Goal: Transaction & Acquisition: Purchase product/service

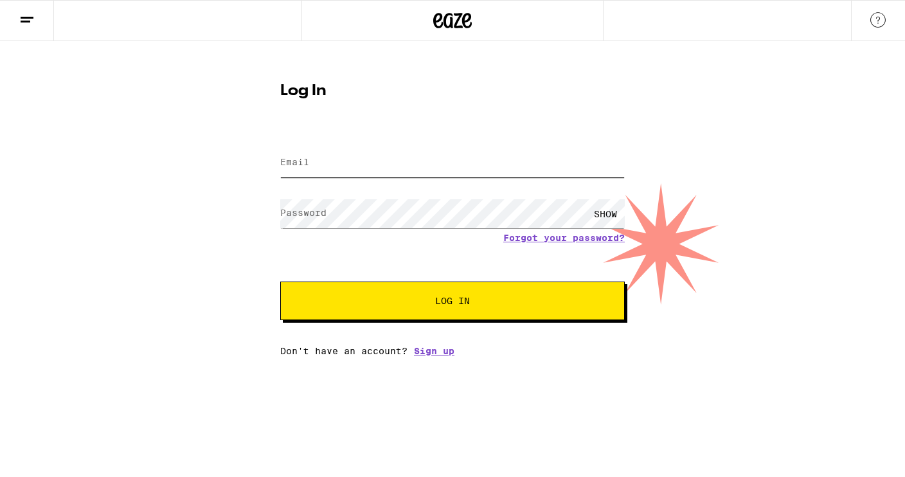
type input "[EMAIL_ADDRESS][DOMAIN_NAME]"
click at [407, 312] on button "Log In" at bounding box center [452, 300] width 344 height 39
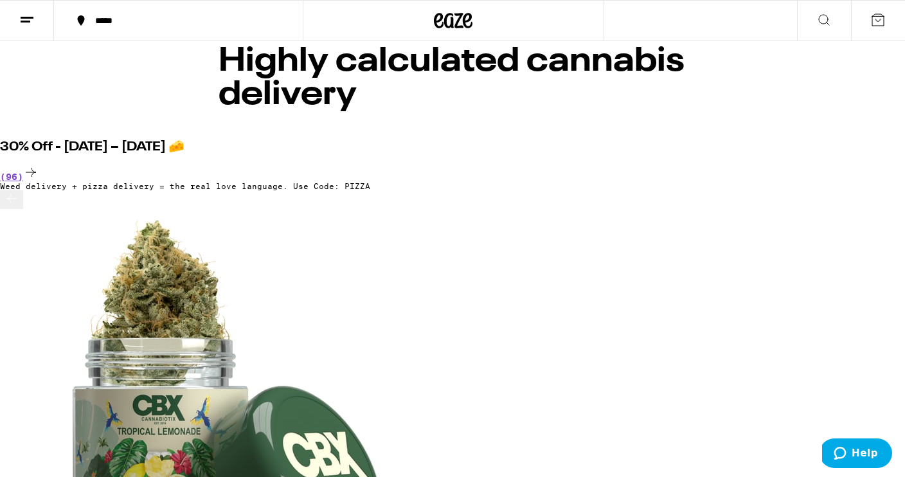
scroll to position [48, 0]
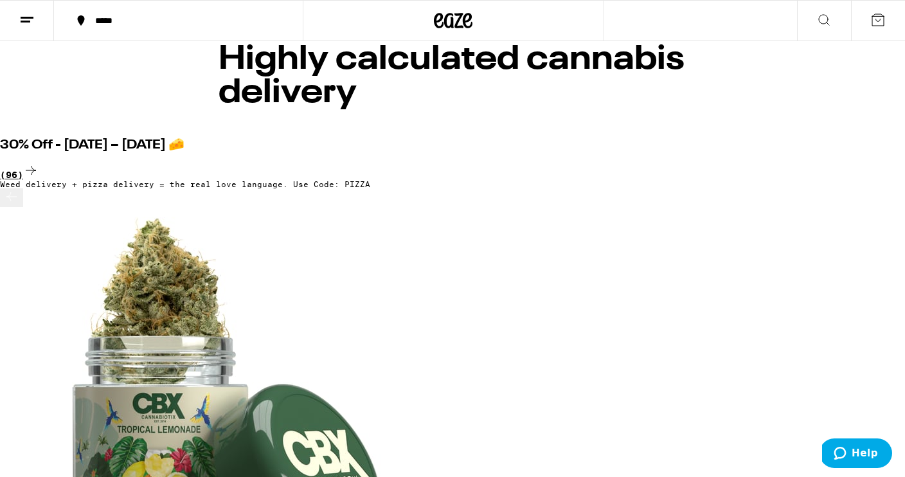
click at [873, 163] on div "(96)" at bounding box center [452, 171] width 905 height 17
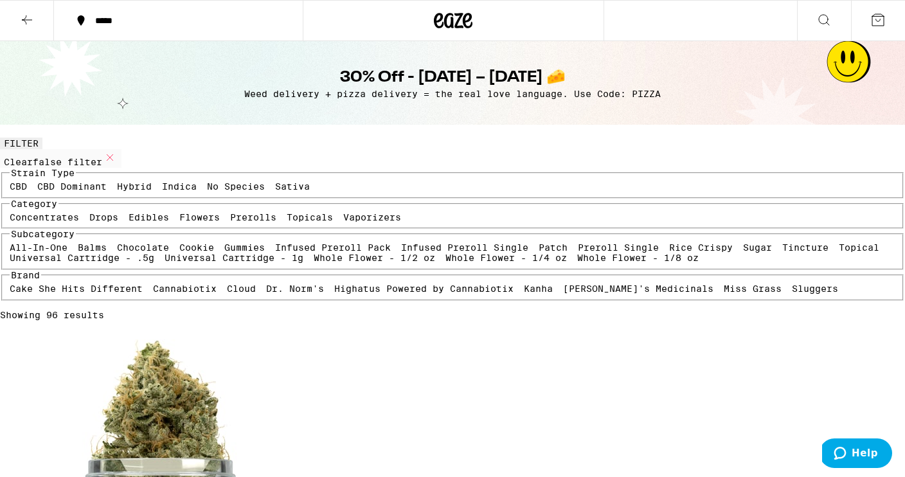
click at [179, 222] on label "Flowers" at bounding box center [199, 217] width 40 height 10
click at [182, 215] on input "Flowers" at bounding box center [182, 214] width 1 height 1
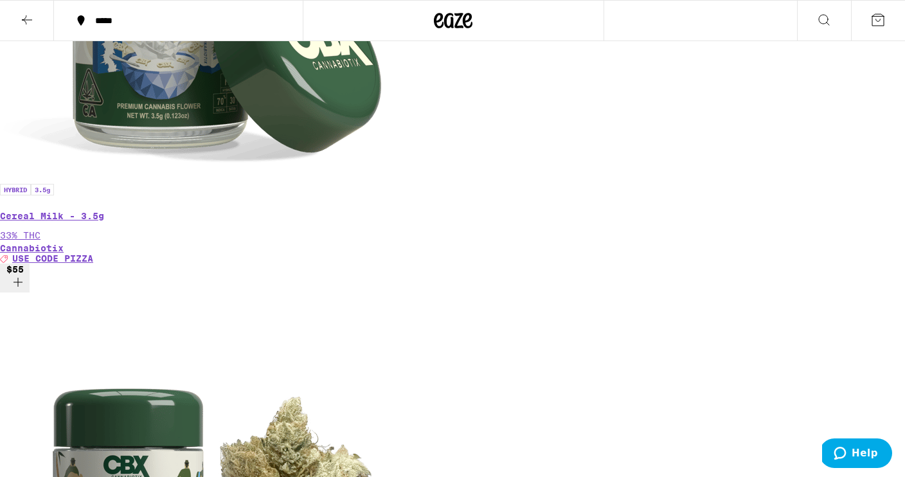
scroll to position [1064, 0]
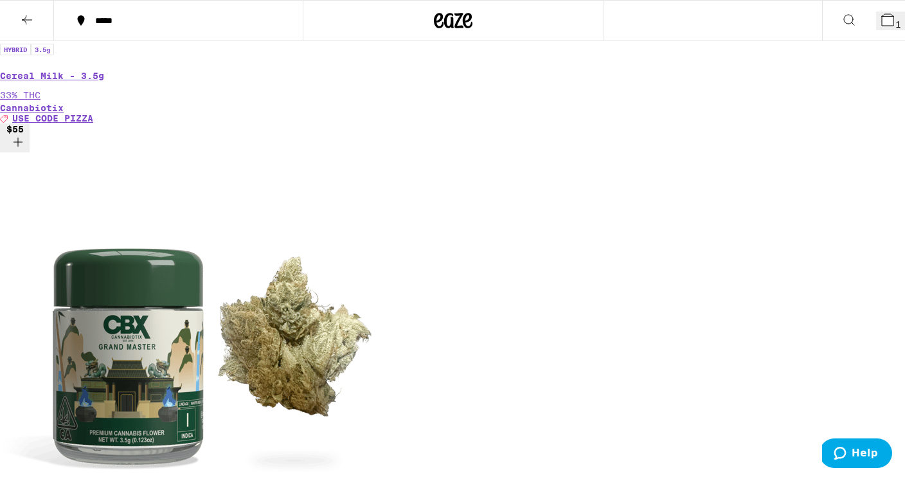
scroll to position [1193, 0]
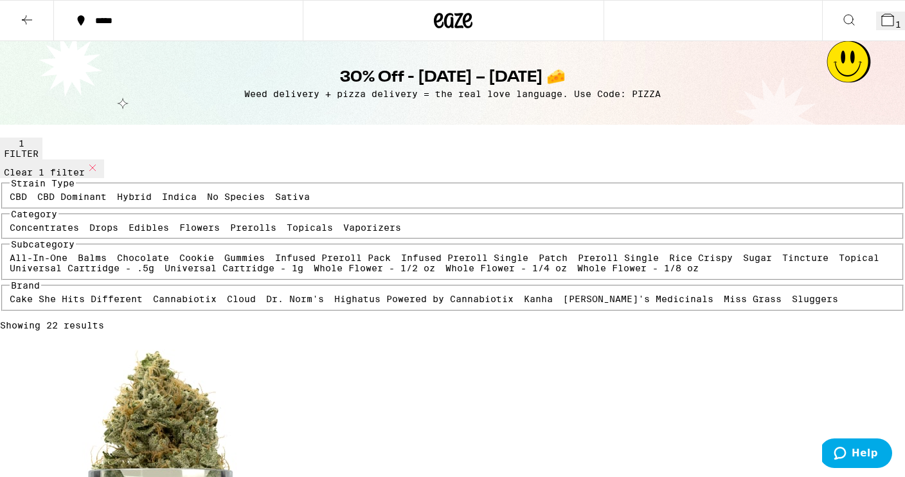
click at [179, 233] on label "Flowers" at bounding box center [199, 227] width 40 height 10
click at [182, 225] on input "Flowers" at bounding box center [182, 224] width 1 height 1
checkbox input "false"
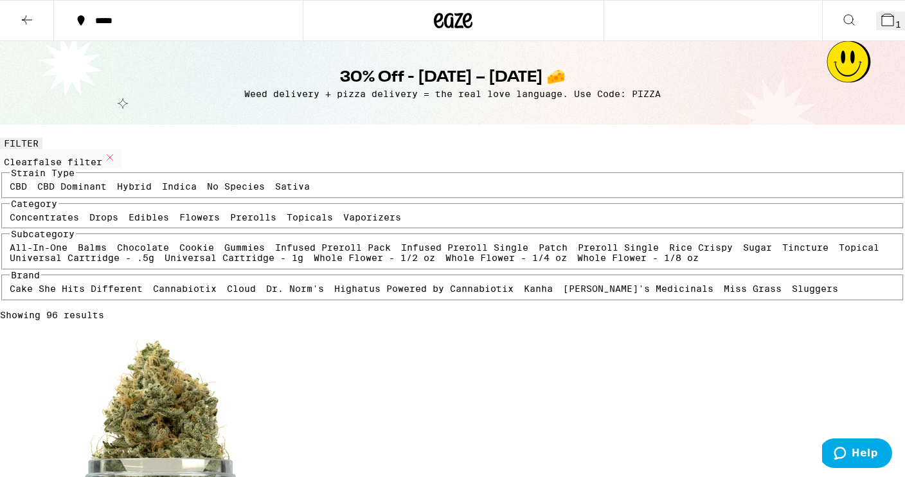
click at [343, 222] on label "Vaporizers" at bounding box center [372, 217] width 58 height 10
click at [346, 215] on input "Vaporizers" at bounding box center [346, 214] width 1 height 1
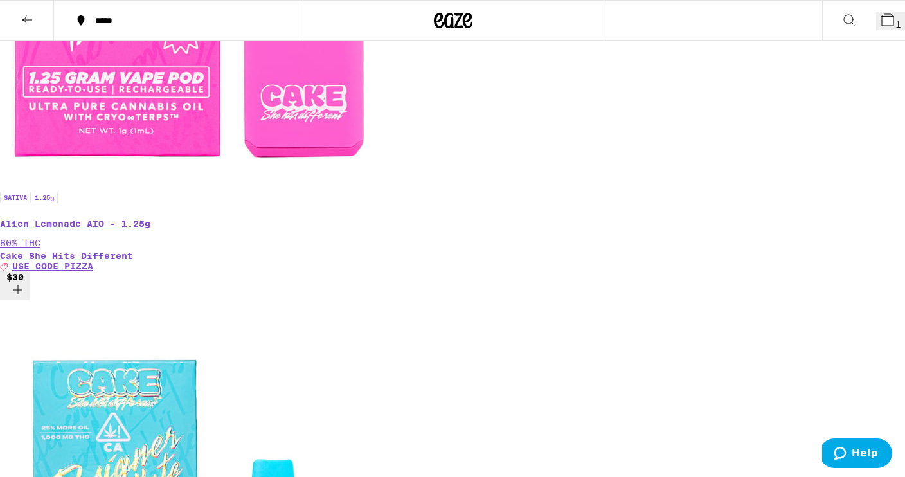
scroll to position [541, 0]
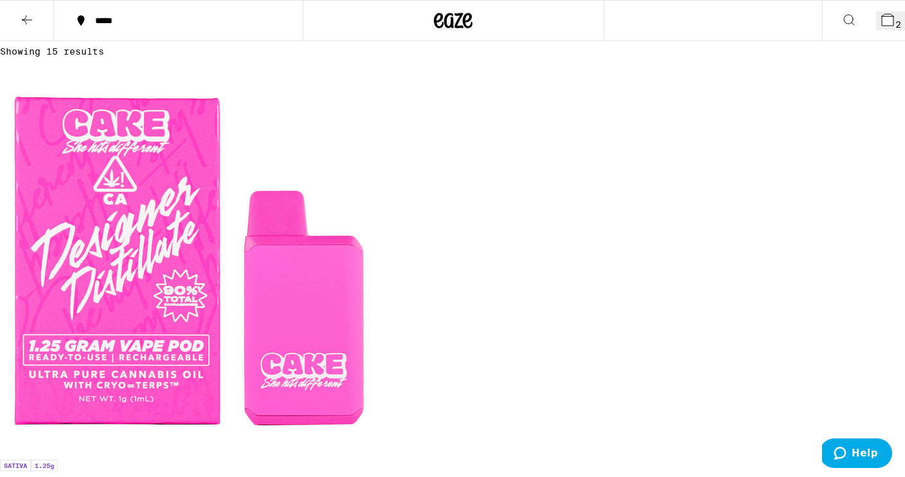
scroll to position [261, 0]
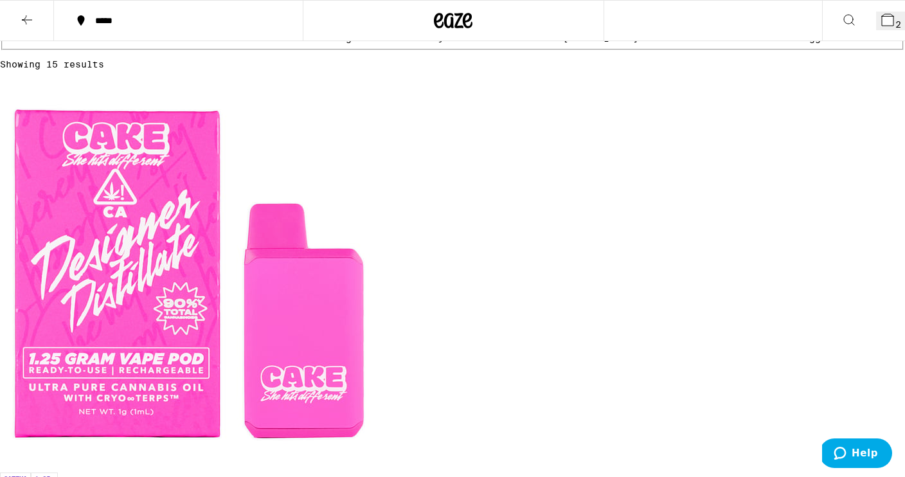
checkbox input "false"
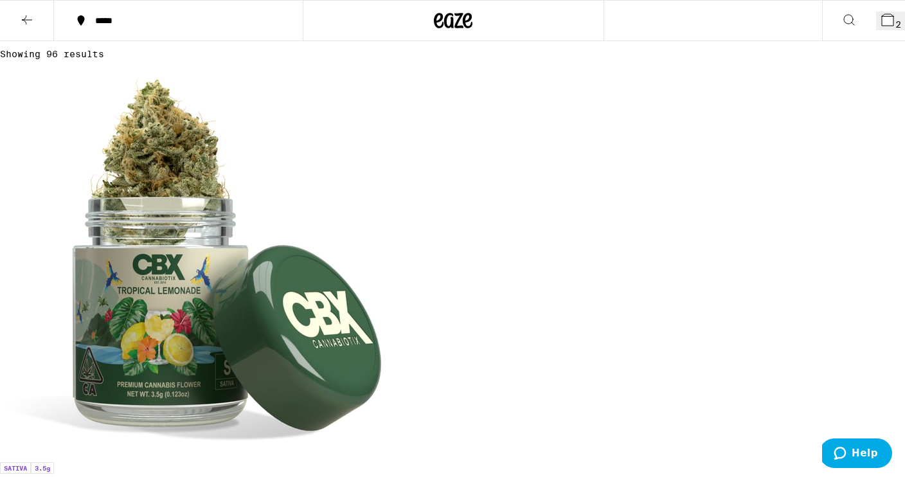
checkbox input "true"
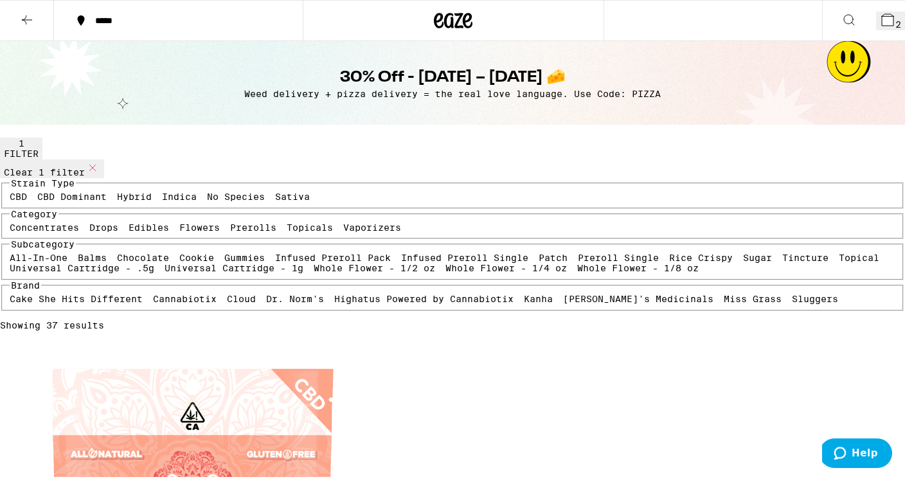
click at [275, 202] on label "Sativa" at bounding box center [292, 196] width 35 height 10
click at [278, 194] on input "Sativa" at bounding box center [278, 193] width 1 height 1
checkbox input "true"
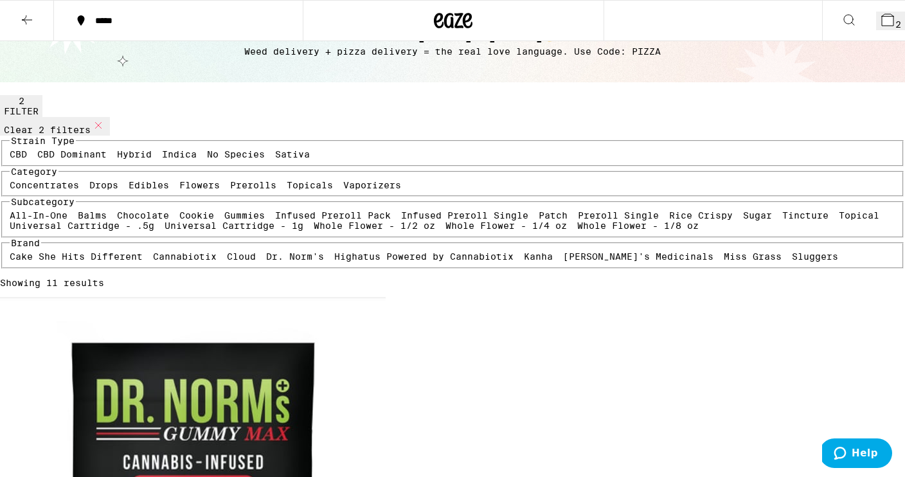
scroll to position [52, 0]
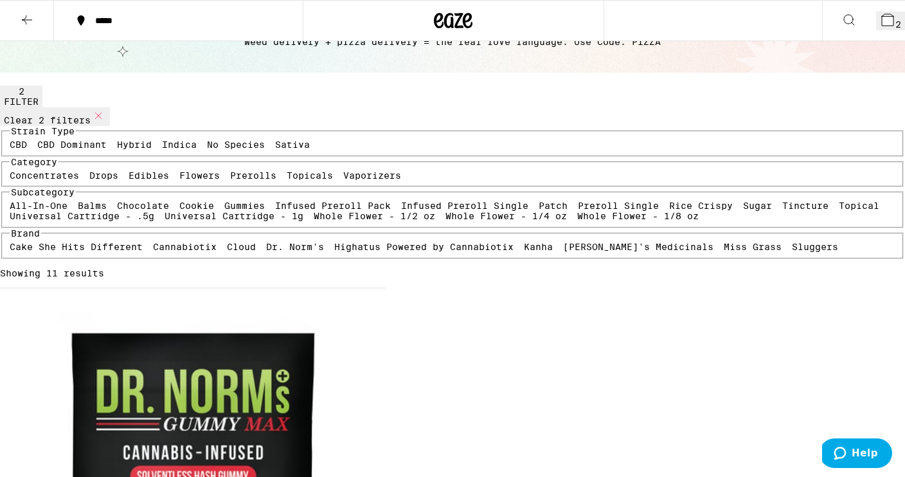
click at [880, 13] on icon at bounding box center [887, 19] width 15 height 15
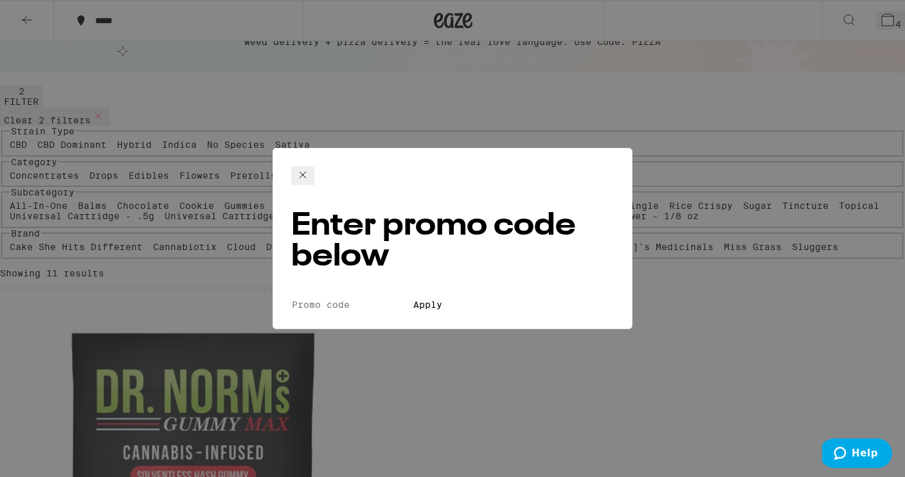
click at [342, 299] on input "Promo Code" at bounding box center [350, 305] width 118 height 12
type input "PIZZA"
click at [445, 299] on button "Apply" at bounding box center [427, 305] width 37 height 12
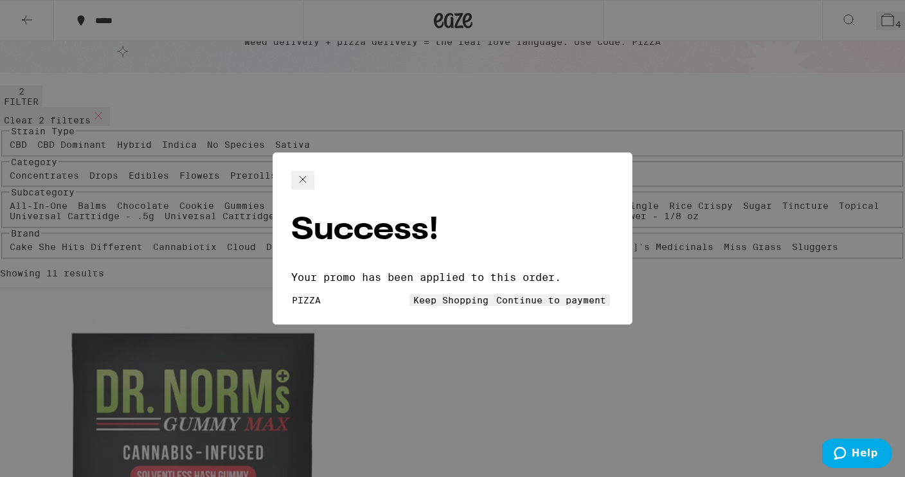
click at [517, 295] on span "Continue to payment" at bounding box center [551, 300] width 110 height 10
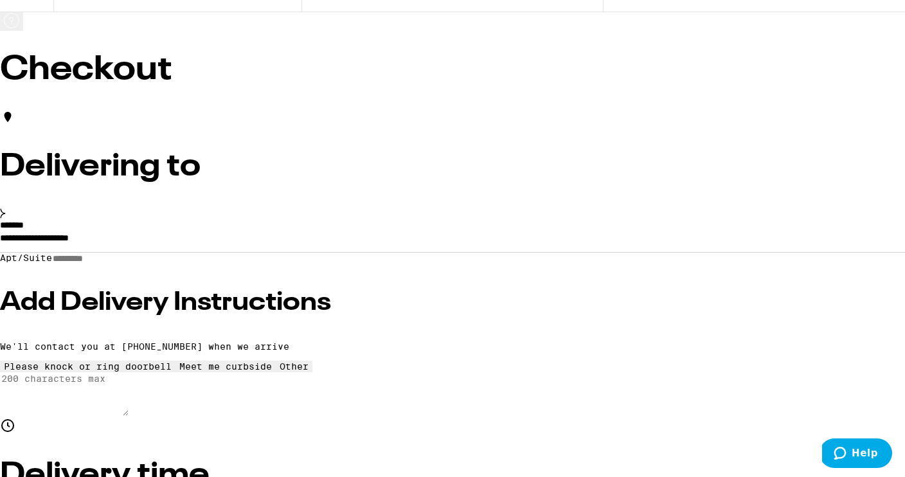
scroll to position [45, 0]
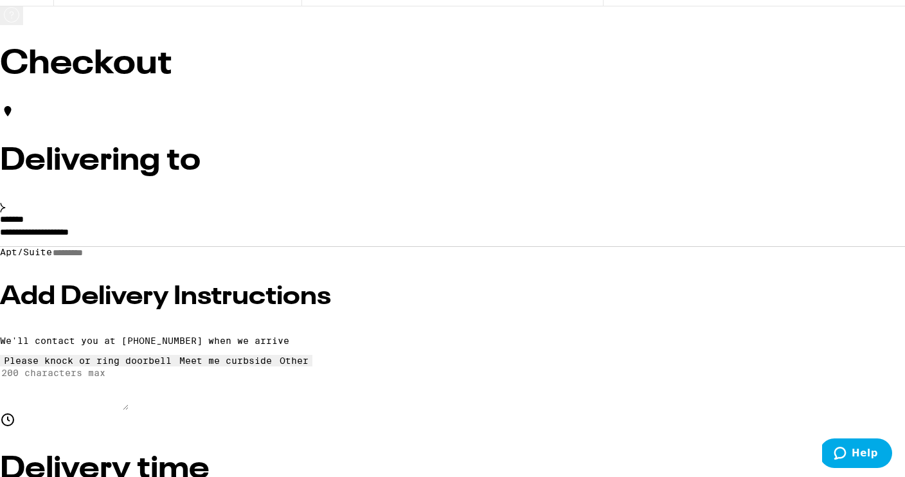
click at [5, 209] on icon at bounding box center [3, 207] width 4 height 9
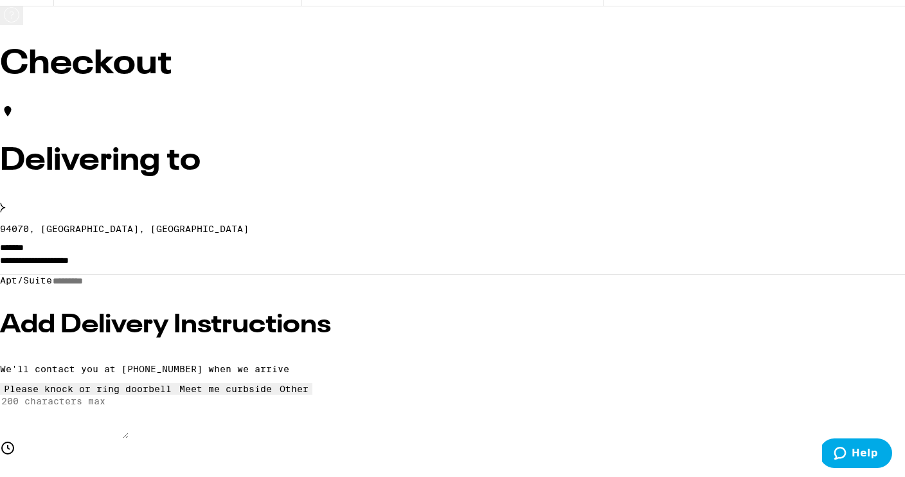
click at [207, 224] on p "94070, [GEOGRAPHIC_DATA], [GEOGRAPHIC_DATA]" at bounding box center [452, 229] width 905 height 10
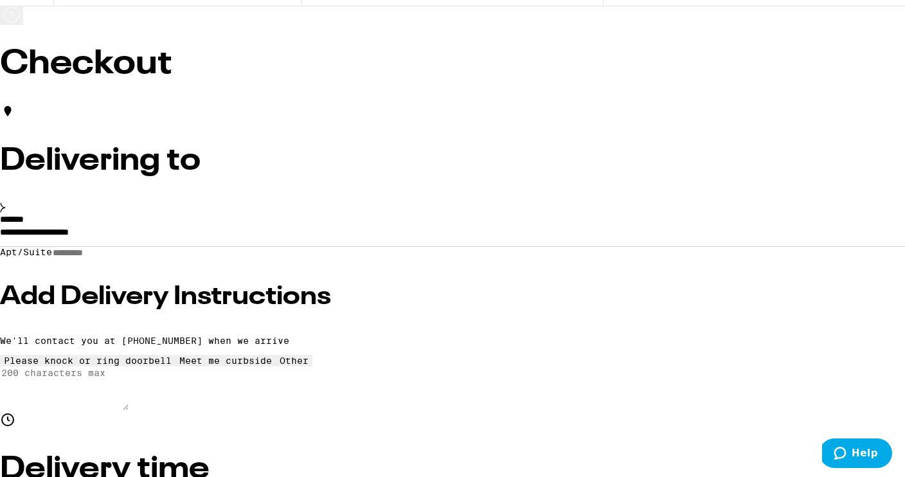
click at [134, 244] on input "**********" at bounding box center [452, 235] width 905 height 22
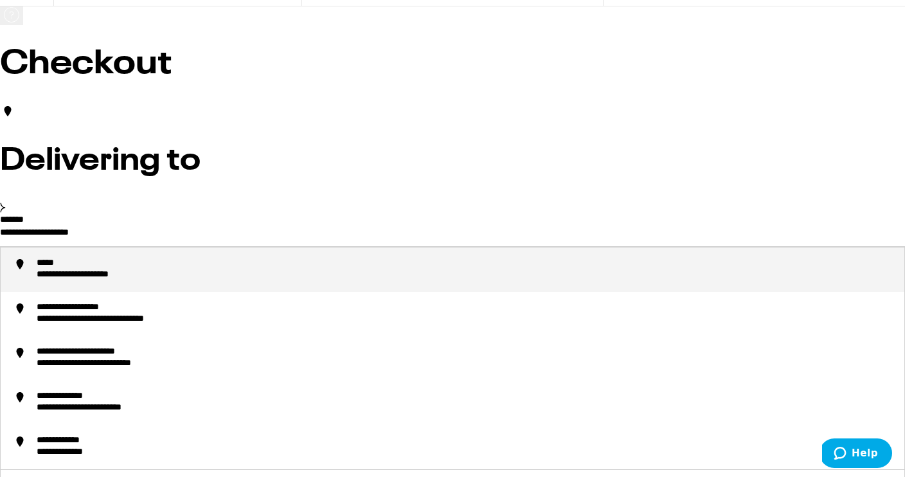
drag, startPoint x: 226, startPoint y: 247, endPoint x: 40, endPoint y: 242, distance: 185.8
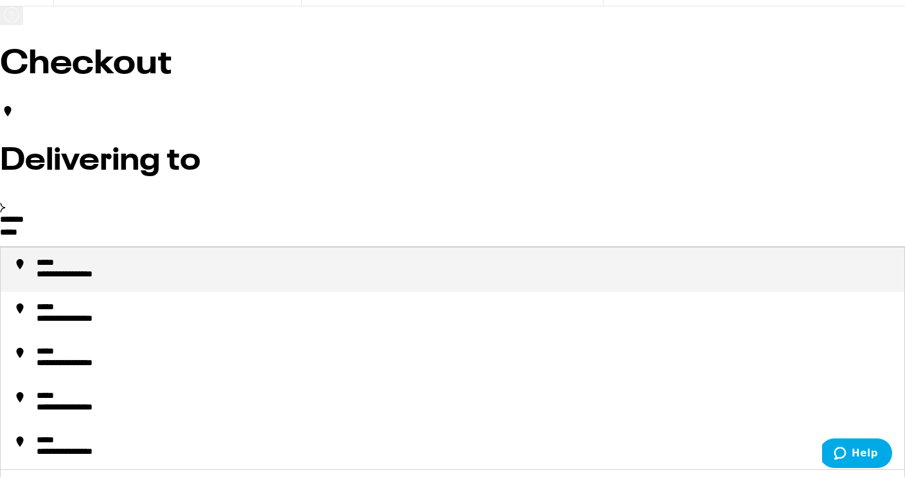
click at [184, 281] on div "**********" at bounding box center [465, 270] width 857 height 24
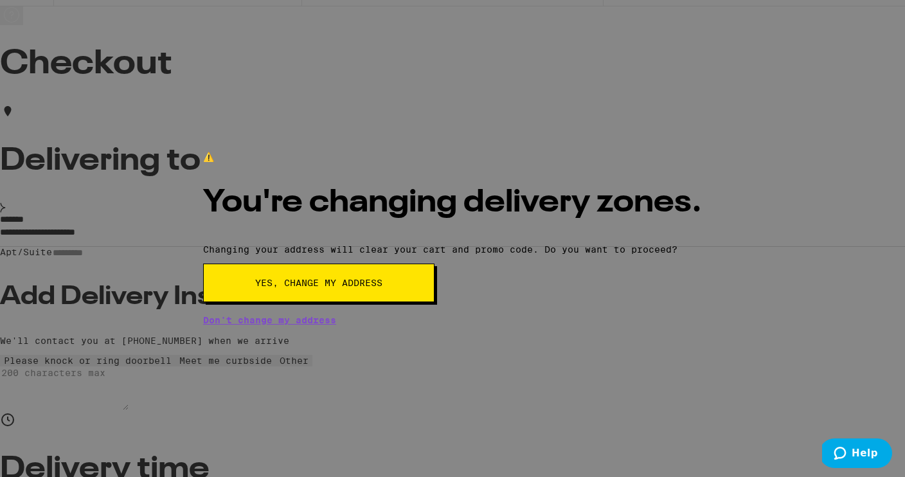
click at [434, 302] on button "Yes, change my address" at bounding box center [318, 282] width 231 height 39
type input "**********"
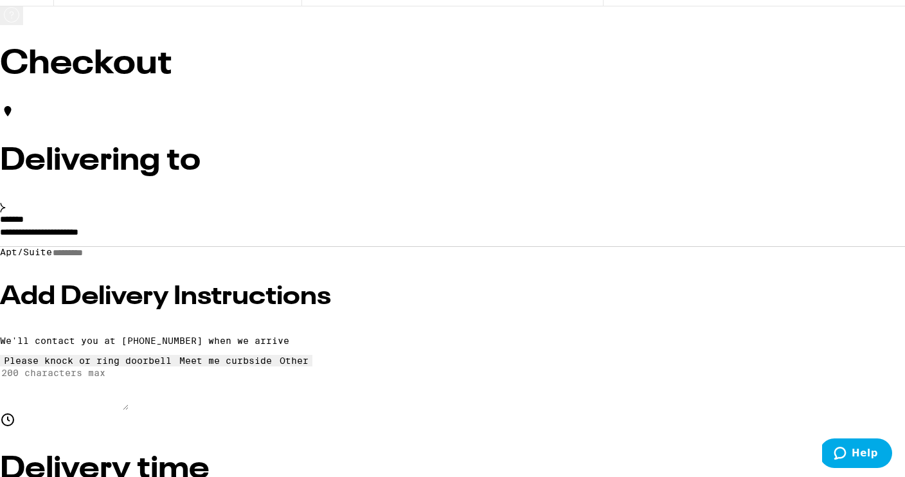
scroll to position [4, 0]
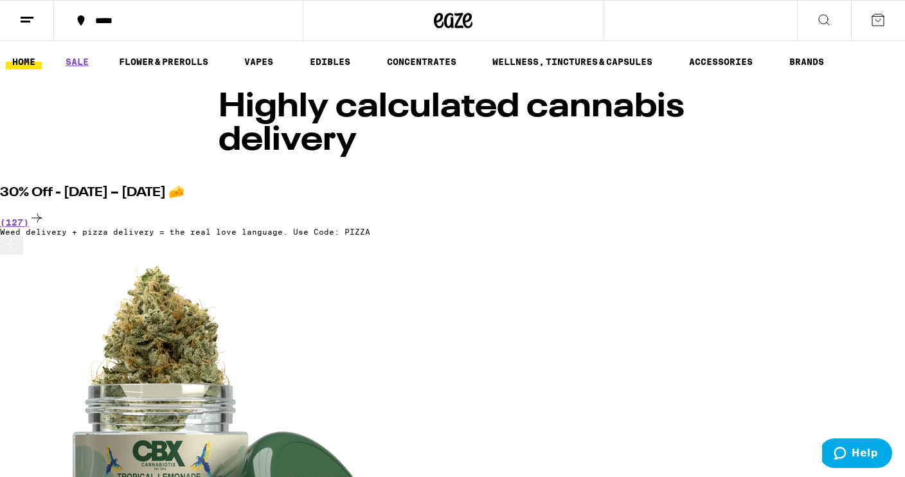
click at [865, 210] on div "(127)" at bounding box center [452, 218] width 905 height 17
click at [136, 19] on div "*****" at bounding box center [186, 20] width 195 height 9
click at [83, 18] on div "**********" at bounding box center [452, 238] width 905 height 477
click at [86, 16] on div "**********" at bounding box center [452, 238] width 905 height 477
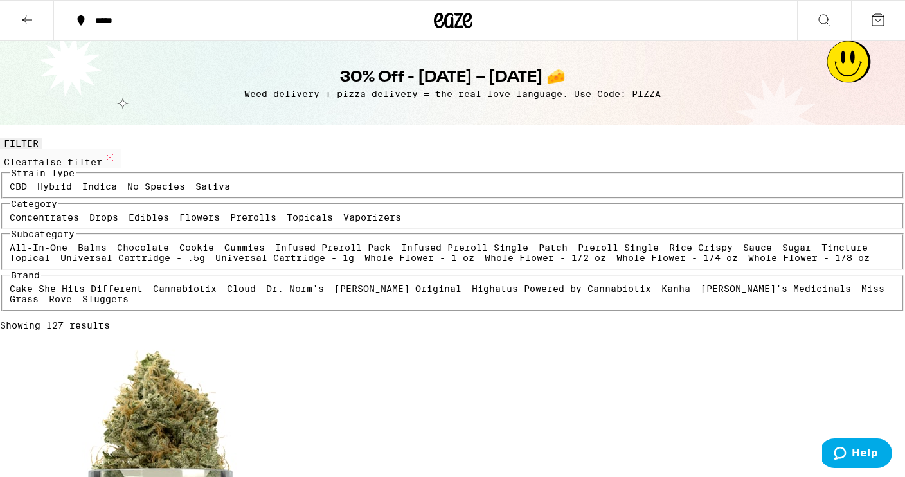
click at [102, 20] on div "*****" at bounding box center [186, 20] width 195 height 9
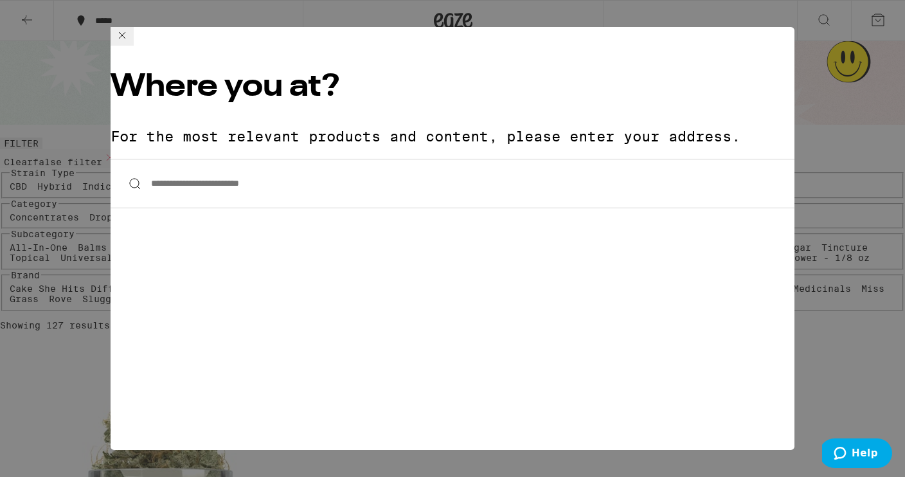
click at [211, 159] on input "**********" at bounding box center [453, 183] width 684 height 49
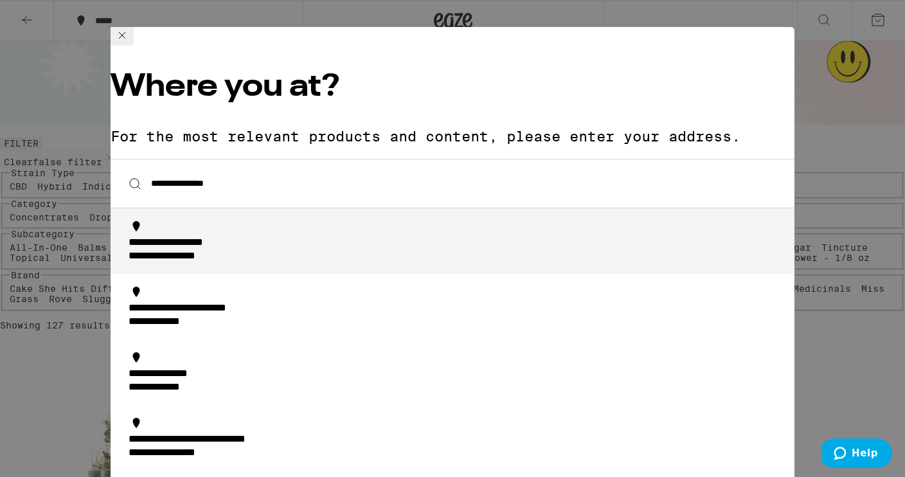
click at [215, 236] on div "**********" at bounding box center [192, 242] width 126 height 13
type input "**********"
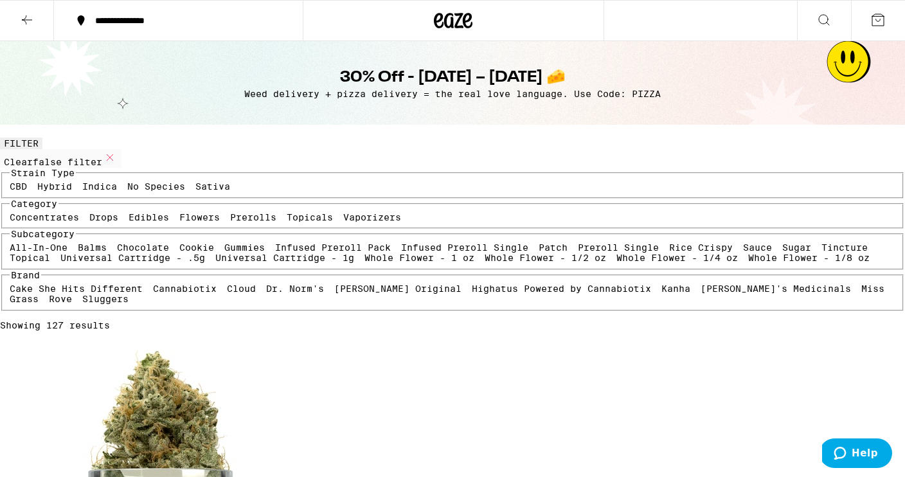
click at [343, 222] on label "Vaporizers" at bounding box center [372, 217] width 58 height 10
click at [346, 215] on input "Vaporizers" at bounding box center [346, 214] width 1 height 1
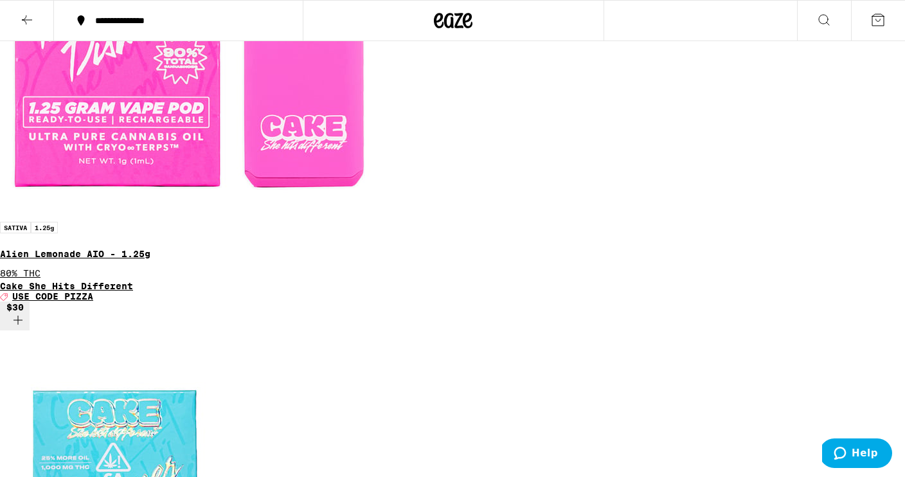
scroll to position [522, 0]
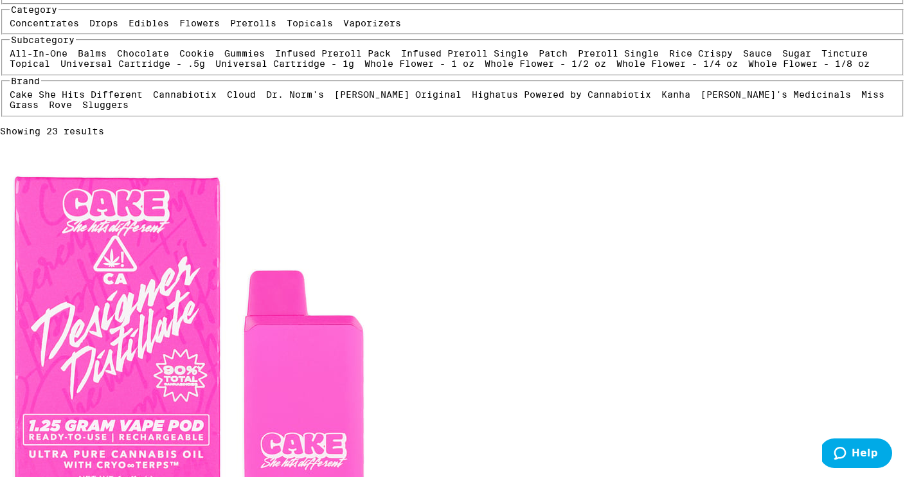
scroll to position [191, 0]
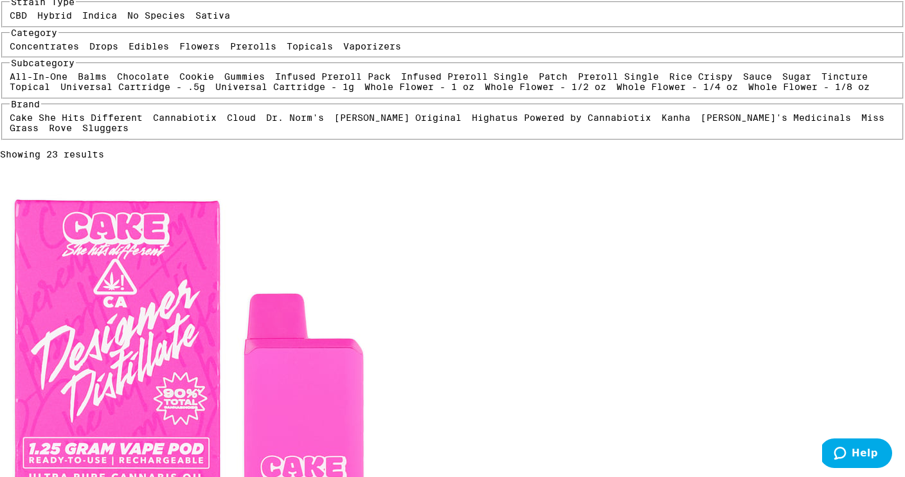
click at [343, 51] on label "Vaporizers" at bounding box center [372, 46] width 58 height 10
click at [346, 44] on input "Vaporizers" at bounding box center [346, 43] width 1 height 1
checkbox input "false"
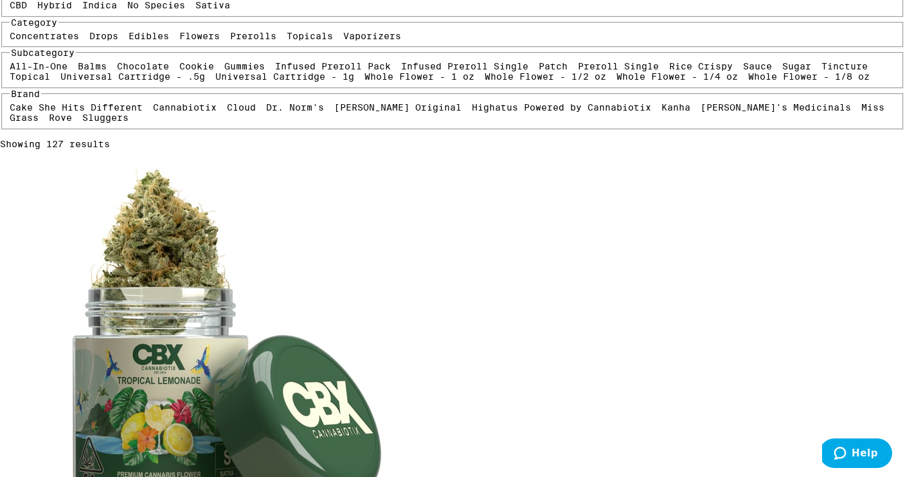
click at [179, 41] on label "Flowers" at bounding box center [199, 36] width 40 height 10
click at [182, 33] on input "Flowers" at bounding box center [182, 33] width 1 height 1
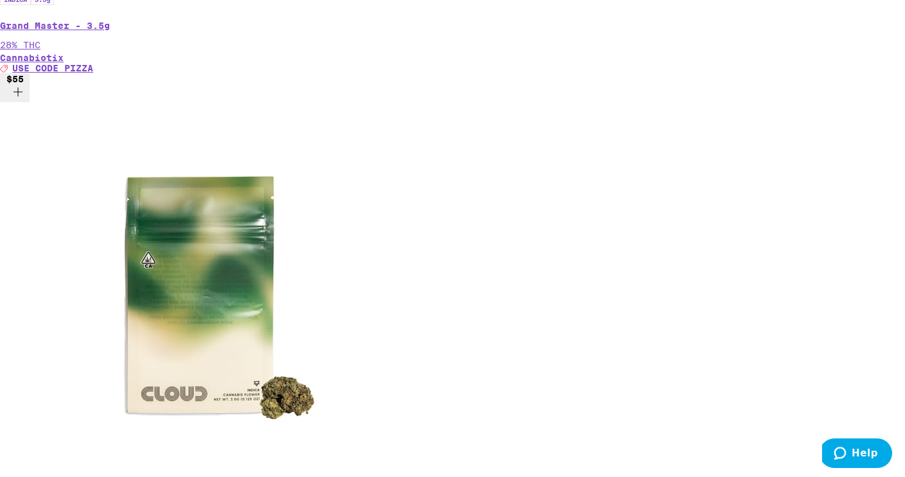
scroll to position [1766, 0]
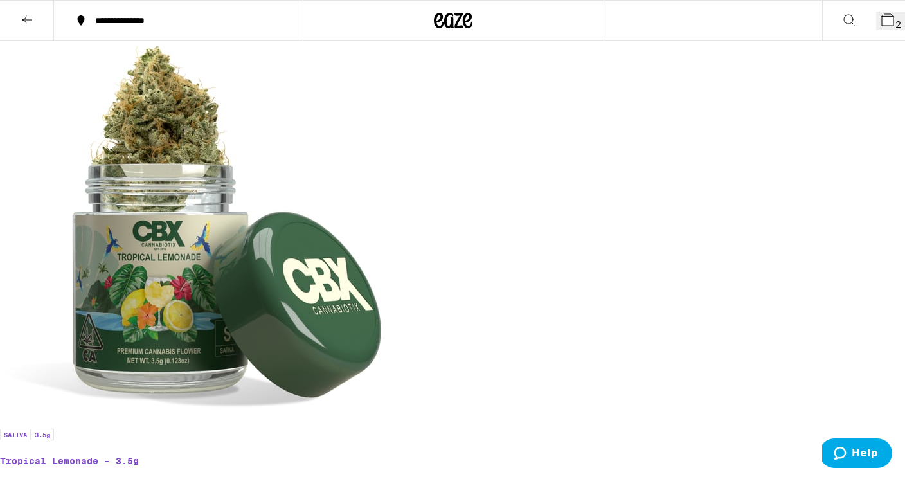
scroll to position [0, 0]
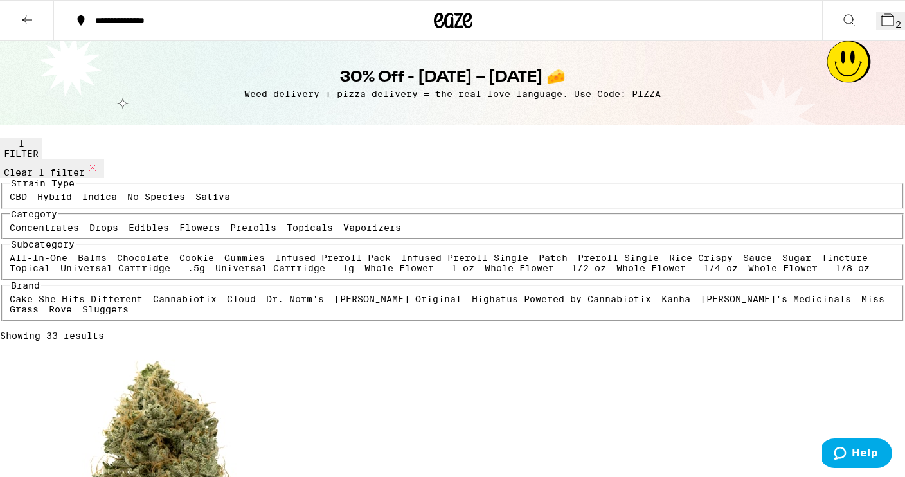
click at [179, 233] on label "Flowers" at bounding box center [199, 227] width 40 height 10
click at [182, 225] on input "Flowers" at bounding box center [182, 224] width 1 height 1
checkbox input "false"
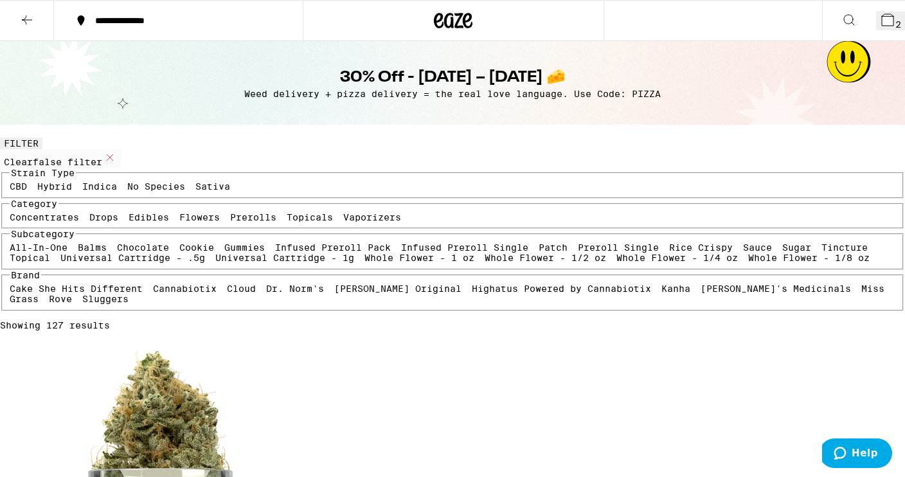
click at [169, 222] on label "Edibles" at bounding box center [149, 217] width 40 height 10
click at [132, 215] on input "Edibles" at bounding box center [131, 214] width 1 height 1
checkbox input "true"
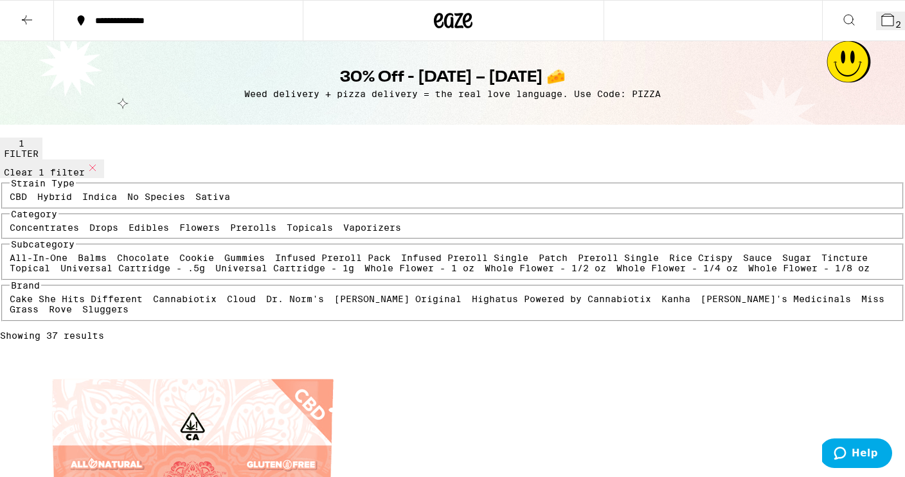
click at [195, 202] on label "Sativa" at bounding box center [212, 196] width 35 height 10
click at [198, 194] on input "Sativa" at bounding box center [198, 193] width 1 height 1
checkbox input "true"
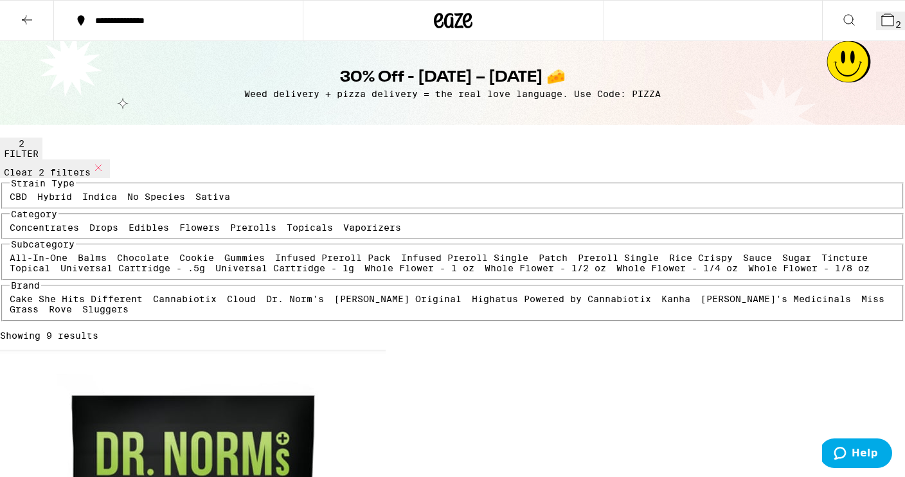
click at [887, 17] on button "4" at bounding box center [890, 21] width 29 height 19
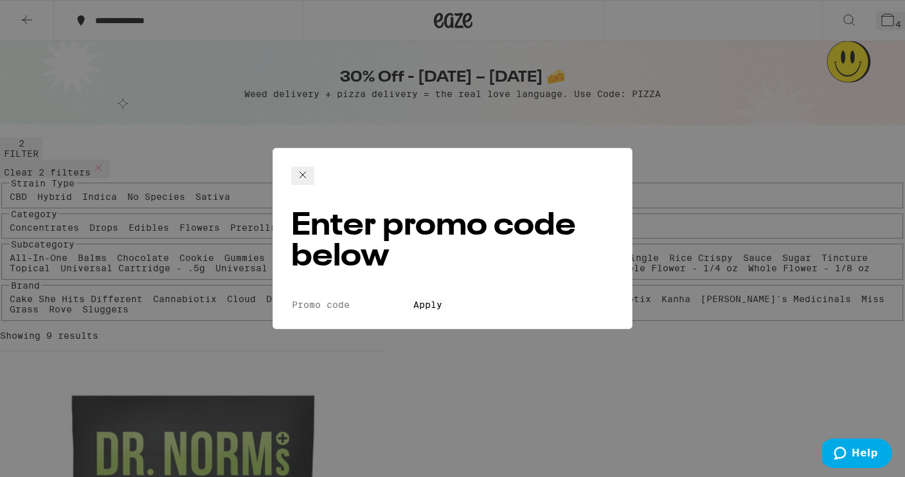
click at [364, 299] on input "Promo Code" at bounding box center [350, 305] width 118 height 12
type input "pizza"
click at [413, 299] on span "Apply" at bounding box center [427, 304] width 29 height 10
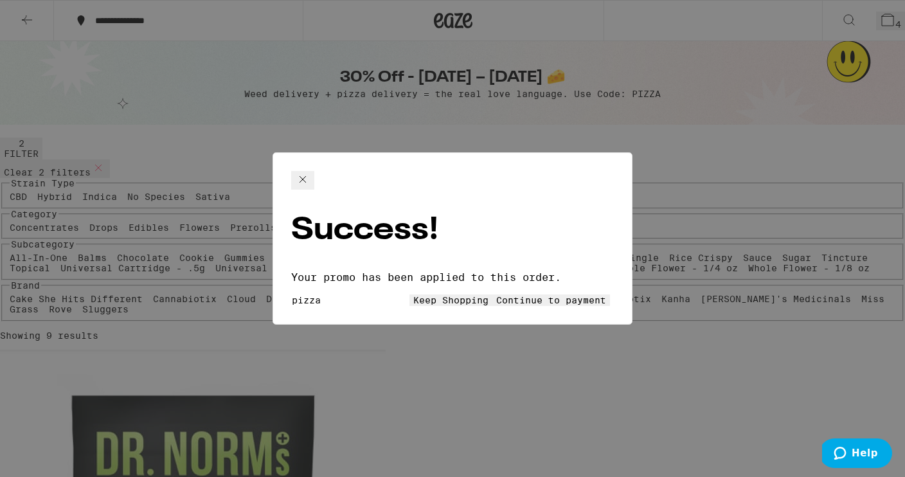
click at [507, 294] on button "Continue to payment" at bounding box center [551, 300] width 118 height 12
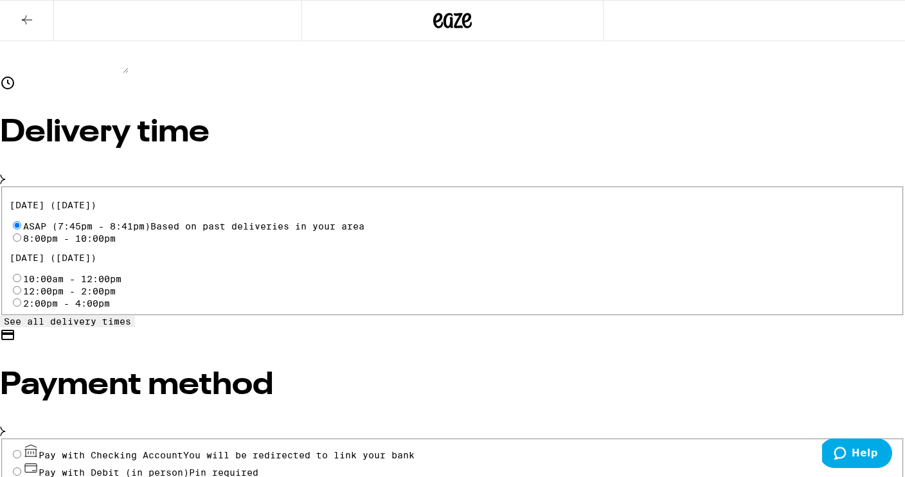
scroll to position [372, 0]
click at [37, 463] on icon at bounding box center [31, 467] width 12 height 8
click at [21, 466] on input "Pay with Debit (in person) Pin required" at bounding box center [17, 470] width 8 height 8
radio input "true"
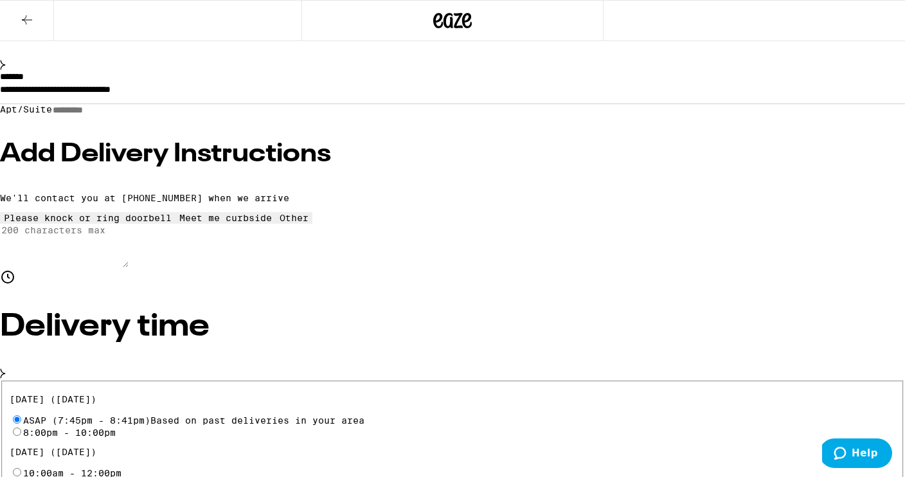
scroll to position [190, 0]
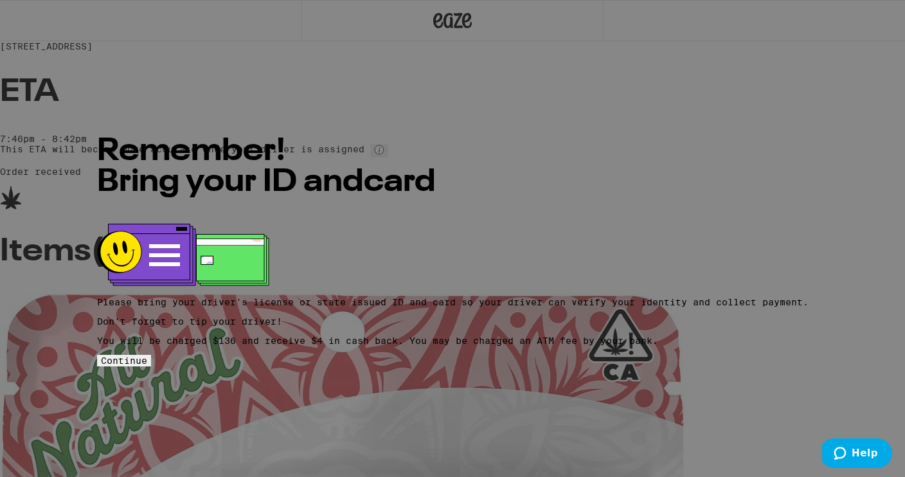
click at [147, 357] on span "Continue" at bounding box center [124, 360] width 46 height 10
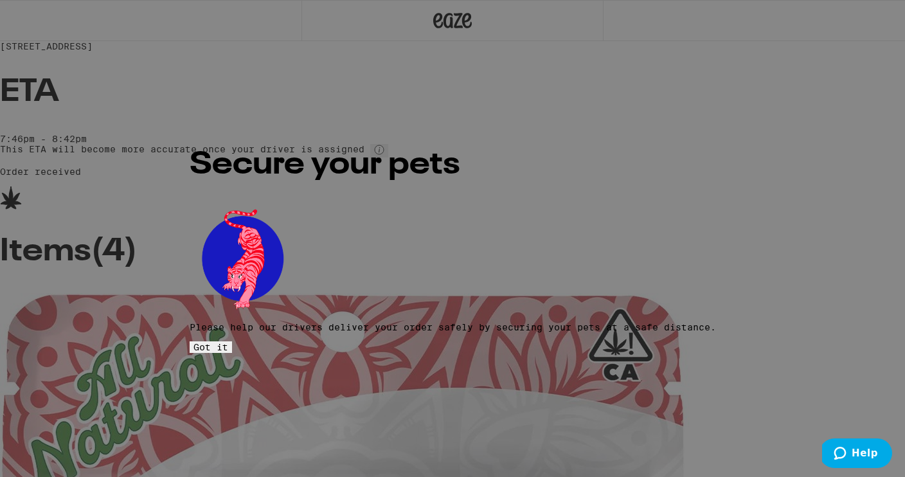
click at [228, 342] on span "Got it" at bounding box center [210, 347] width 35 height 10
